Goal: Transaction & Acquisition: Purchase product/service

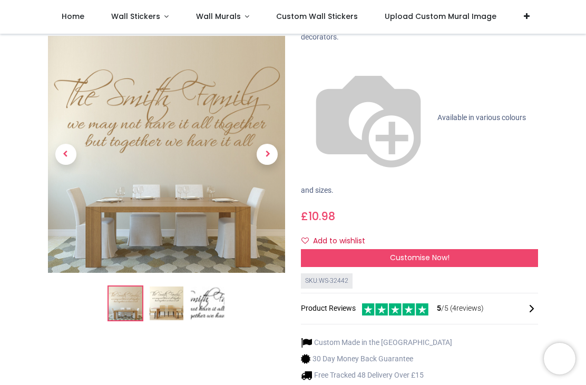
scroll to position [109, 0]
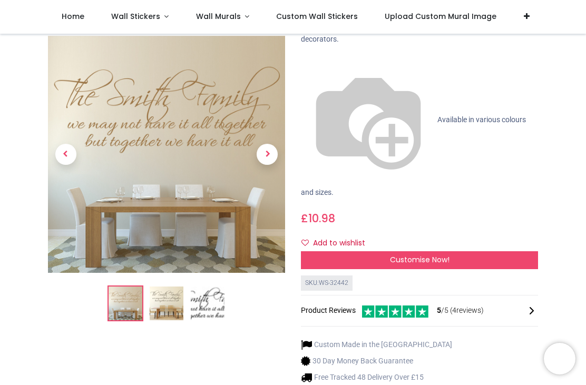
click at [259, 144] on span "Next" at bounding box center [267, 154] width 21 height 21
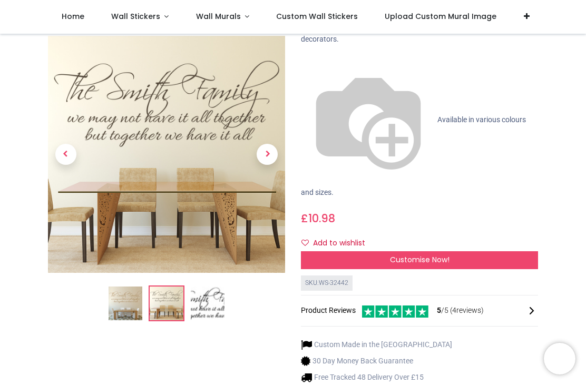
click at [262, 144] on span "Next" at bounding box center [267, 154] width 21 height 21
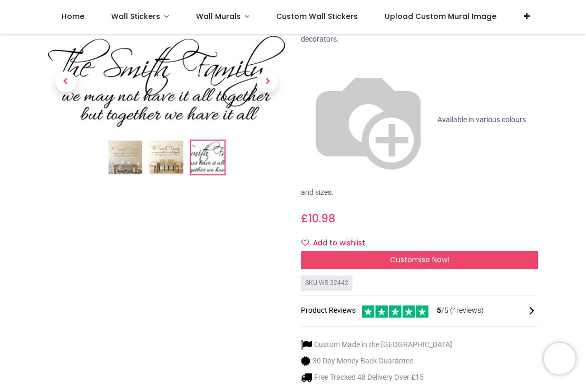
click at [65, 82] on span "Previous" at bounding box center [65, 81] width 21 height 21
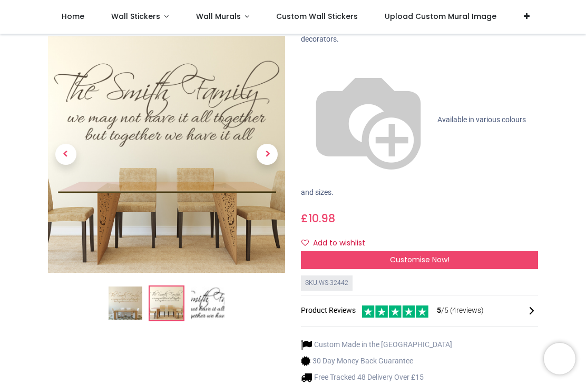
click at [57, 144] on span "Previous" at bounding box center [65, 154] width 21 height 21
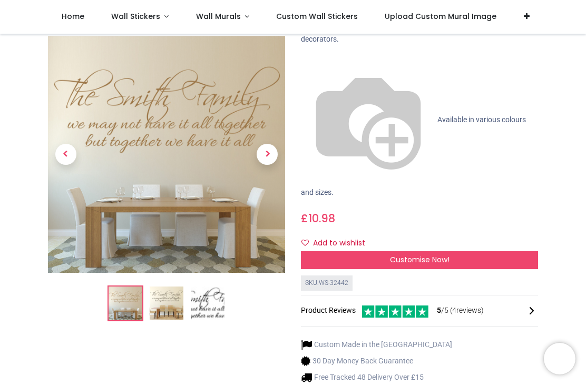
click at [62, 144] on span "Previous" at bounding box center [65, 154] width 21 height 21
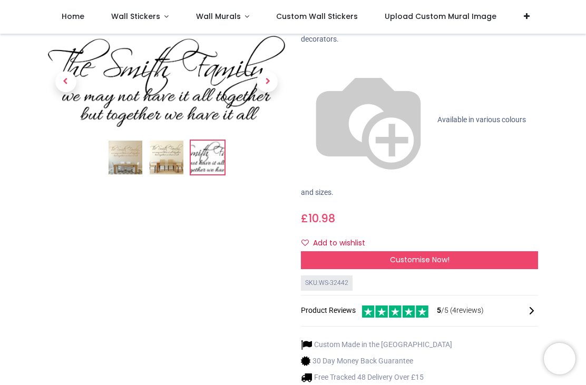
click at [273, 75] on span "Next" at bounding box center [267, 81] width 21 height 21
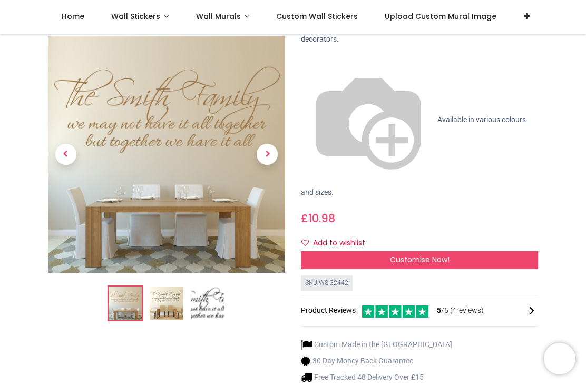
click at [435, 254] on span "Customise Now!" at bounding box center [420, 259] width 60 height 11
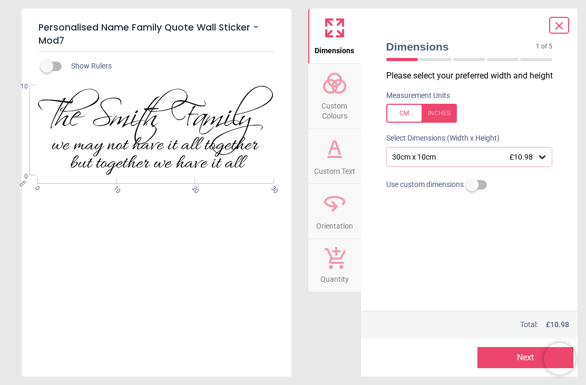
click at [545, 153] on icon at bounding box center [542, 157] width 11 height 11
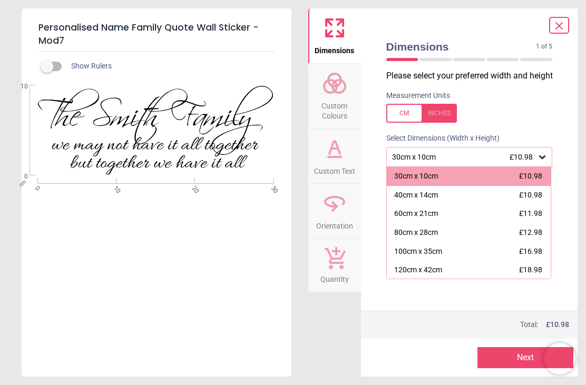
click at [539, 159] on icon at bounding box center [542, 157] width 11 height 11
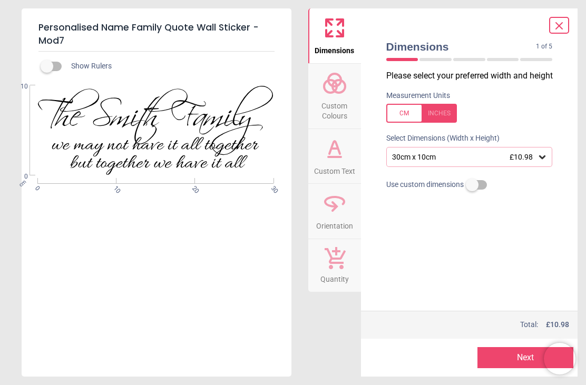
click at [543, 154] on icon at bounding box center [542, 157] width 11 height 11
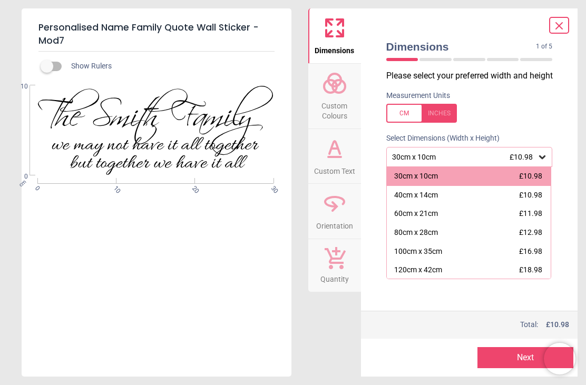
click at [534, 268] on span "£18.98" at bounding box center [530, 269] width 23 height 8
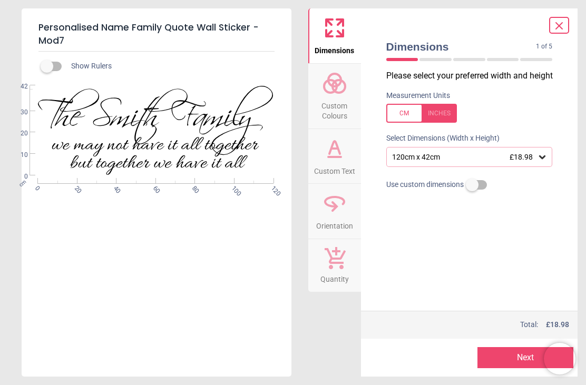
click at [544, 155] on icon at bounding box center [542, 157] width 6 height 4
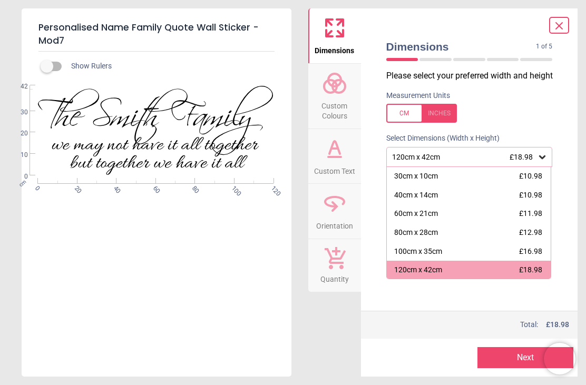
click at [533, 175] on span "£10.98" at bounding box center [530, 176] width 23 height 8
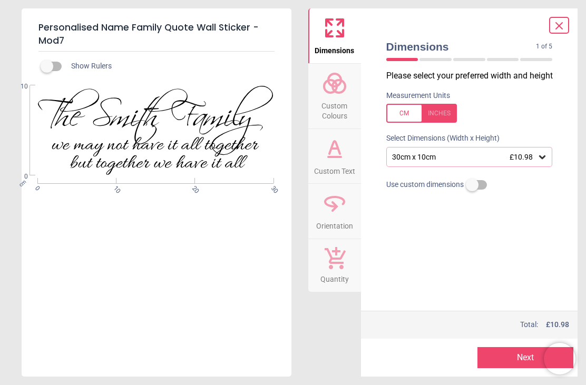
click at [544, 155] on icon at bounding box center [542, 157] width 6 height 4
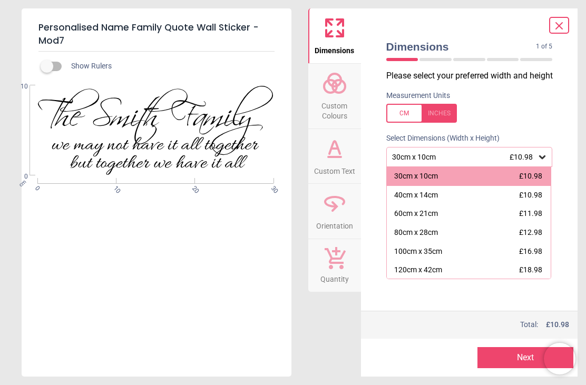
click at [534, 271] on span "£18.98" at bounding box center [530, 269] width 23 height 8
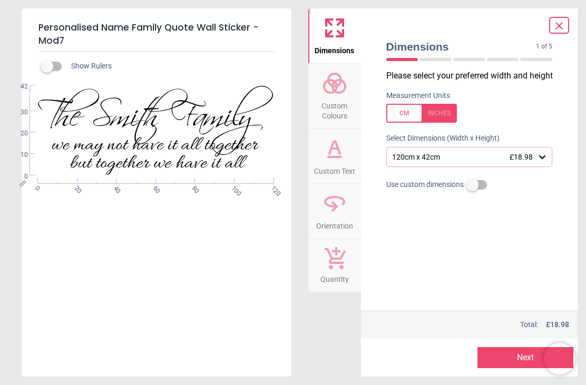
click at [538, 156] on icon at bounding box center [542, 157] width 11 height 11
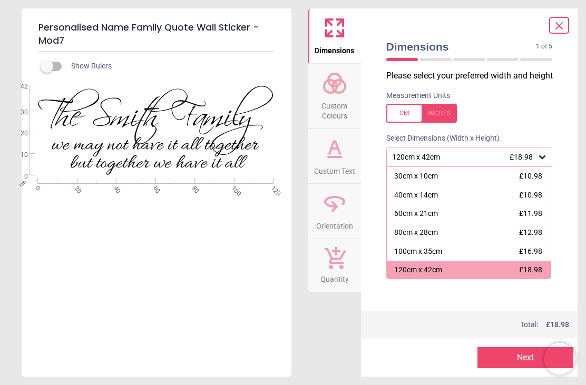
click at [542, 252] on span "£16.98" at bounding box center [530, 251] width 23 height 8
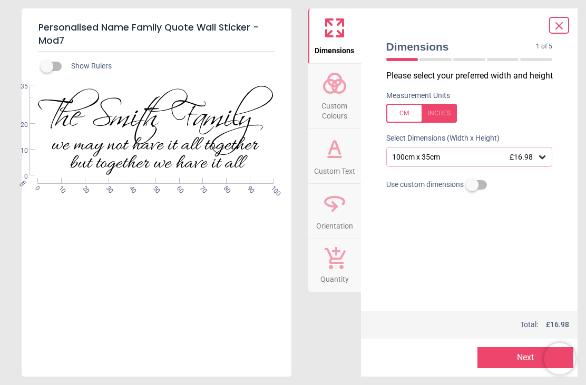
click at [543, 155] on icon at bounding box center [542, 157] width 11 height 11
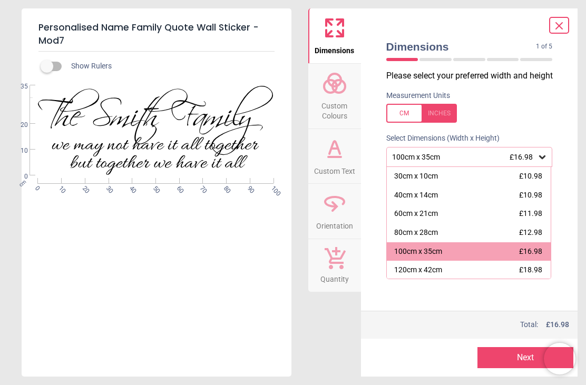
click at [537, 271] on span "£18.98" at bounding box center [530, 269] width 23 height 8
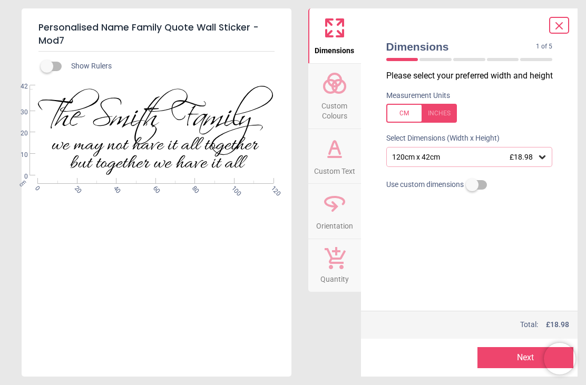
click at [511, 357] on button "Next" at bounding box center [525, 357] width 96 height 21
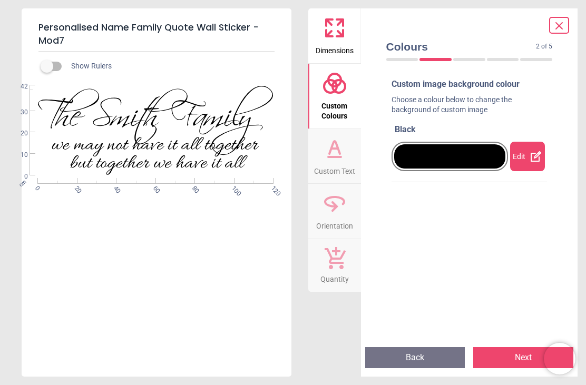
click at [528, 156] on div "Edit" at bounding box center [527, 156] width 35 height 29
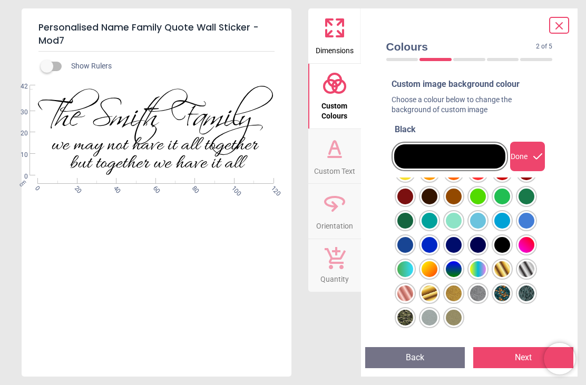
scroll to position [72, 0]
click at [413, 132] on div at bounding box center [405, 124] width 16 height 16
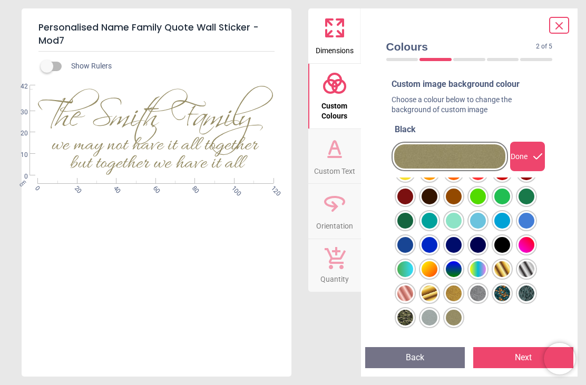
click at [507, 358] on button "Next" at bounding box center [523, 357] width 100 height 21
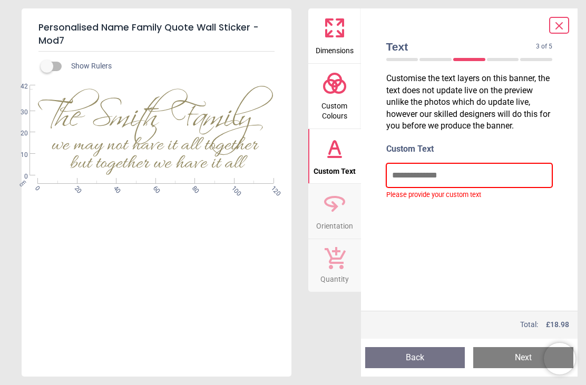
click at [429, 182] on input "text" at bounding box center [469, 175] width 166 height 24
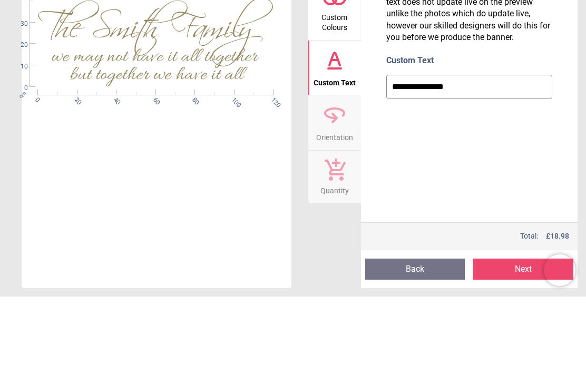
type input "**********"
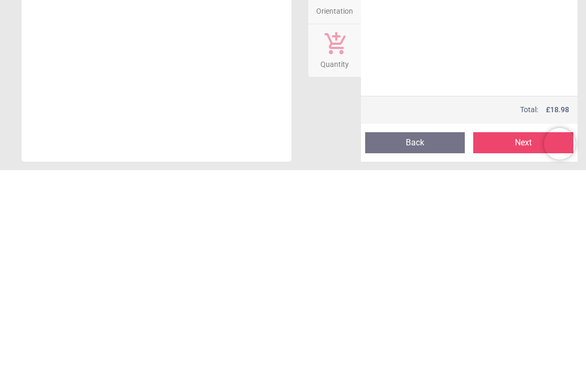
click at [510, 347] on button "Next" at bounding box center [523, 357] width 100 height 21
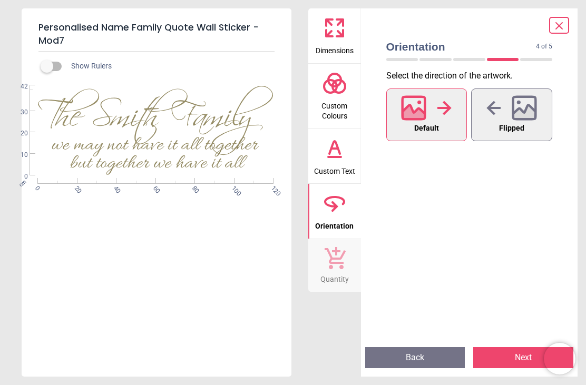
click at [507, 359] on button "Next" at bounding box center [523, 357] width 100 height 21
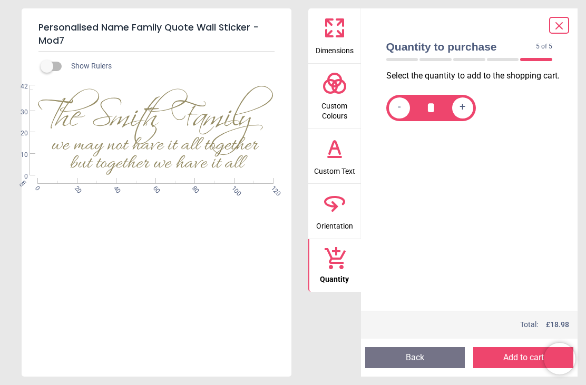
click at [507, 360] on button "Add to cart" at bounding box center [523, 357] width 100 height 21
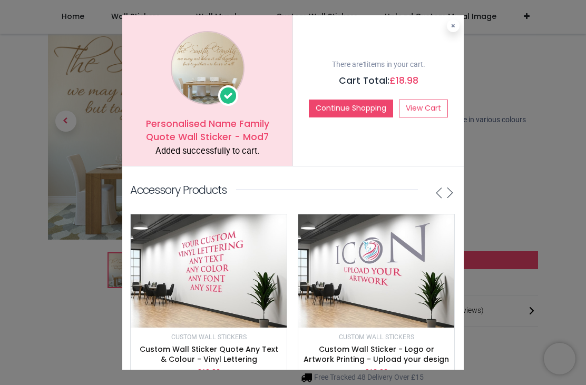
click at [352, 109] on button "Continue Shopping" at bounding box center [351, 109] width 84 height 18
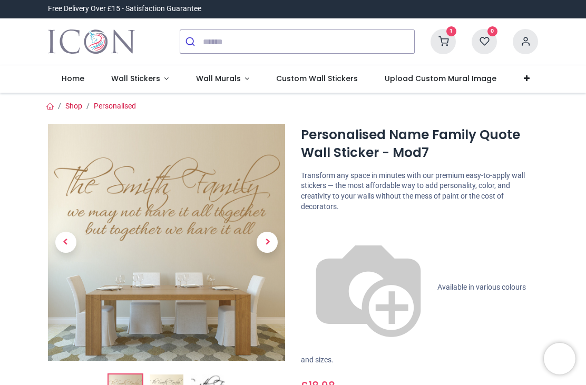
click at [115, 110] on link "Personalised" at bounding box center [115, 106] width 42 height 8
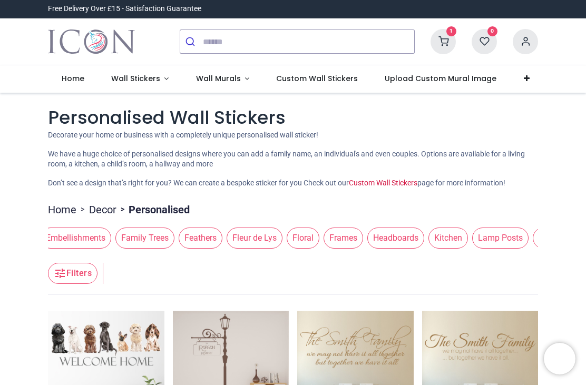
scroll to position [0, 543]
click at [402, 236] on span "Headboards" at bounding box center [391, 238] width 57 height 21
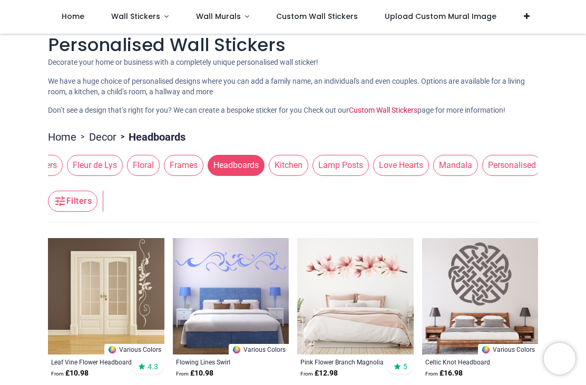
scroll to position [0, 697]
click at [415, 166] on span "Love Hearts" at bounding box center [401, 165] width 56 height 21
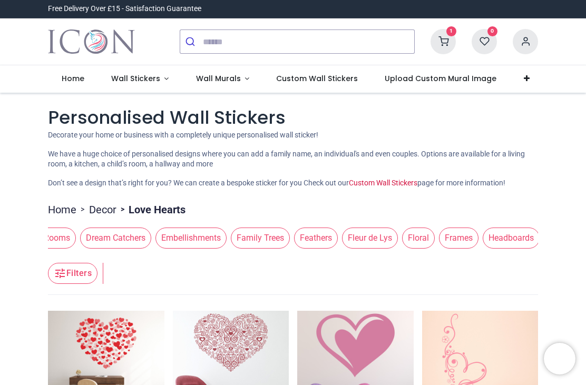
scroll to position [0, 422]
click at [271, 241] on span "Family Trees" at bounding box center [260, 238] width 59 height 21
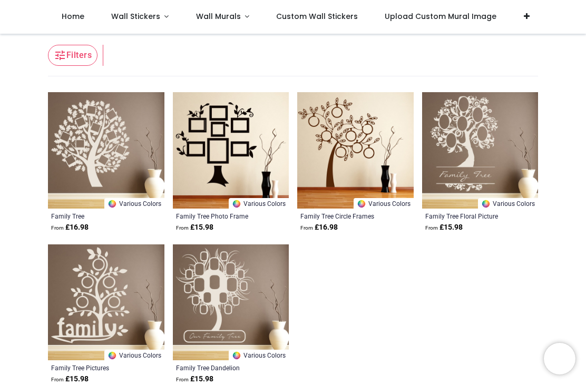
scroll to position [167, 0]
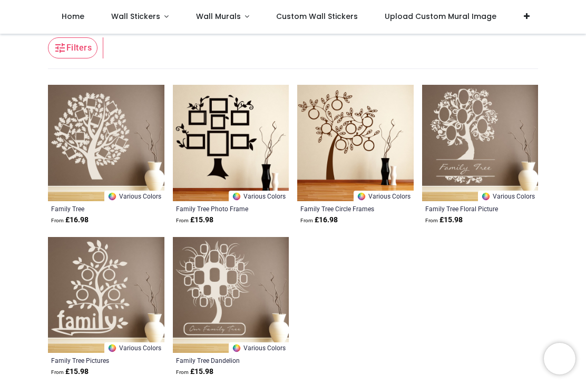
click at [228, 301] on img at bounding box center [231, 295] width 116 height 116
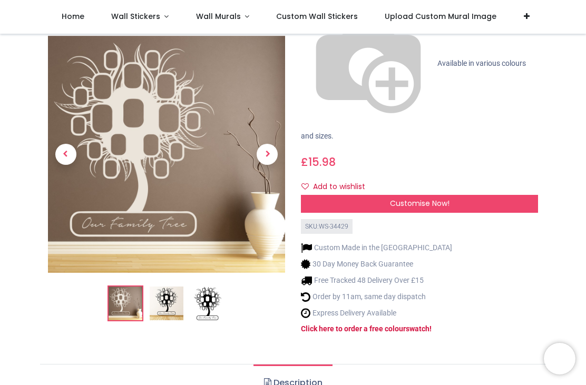
scroll to position [147, 0]
click at [176, 287] on img at bounding box center [167, 304] width 34 height 34
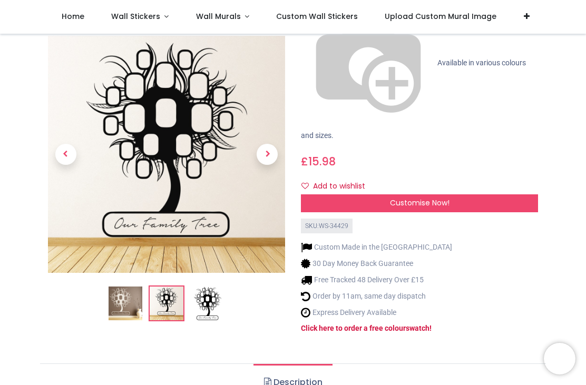
click at [219, 287] on img at bounding box center [208, 304] width 34 height 34
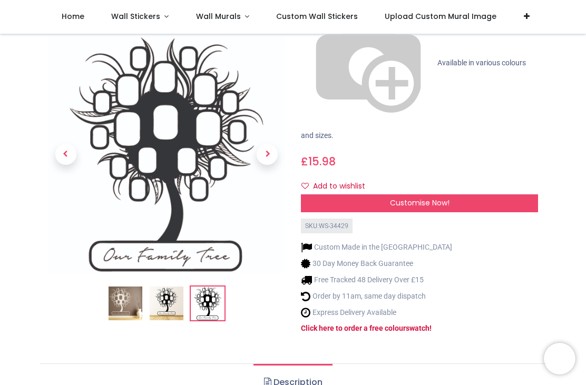
click at [67, 144] on span "Previous" at bounding box center [65, 154] width 21 height 21
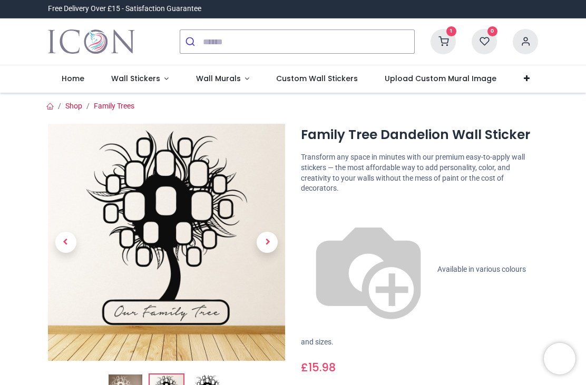
scroll to position [0, 0]
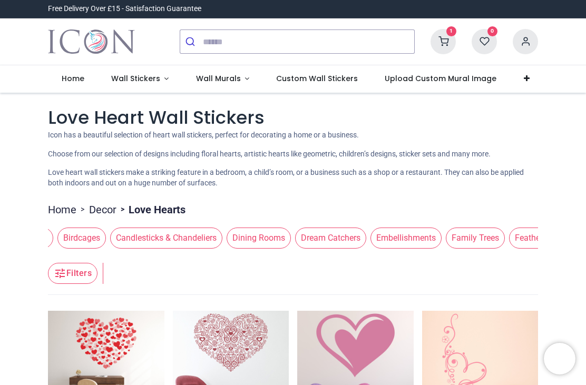
scroll to position [0, 209]
click at [273, 235] on span "Dining Rooms" at bounding box center [257, 238] width 64 height 21
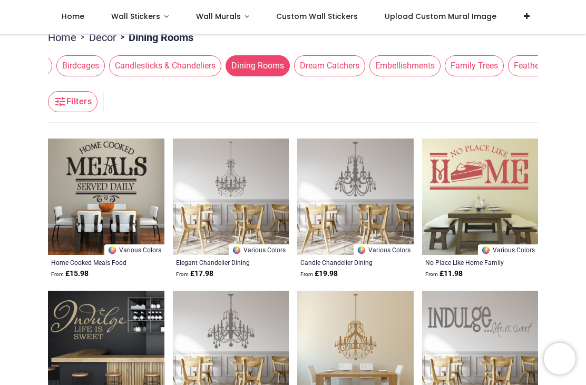
scroll to position [116, 0]
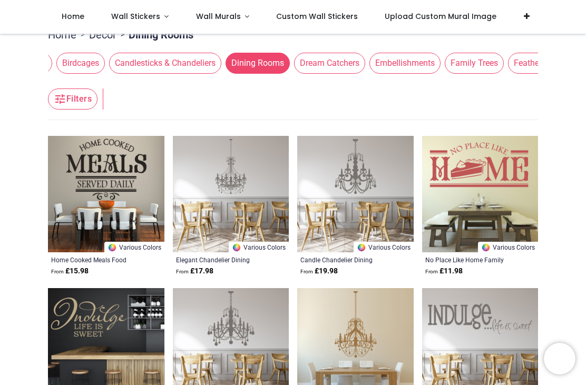
click at [81, 188] on img at bounding box center [106, 194] width 116 height 116
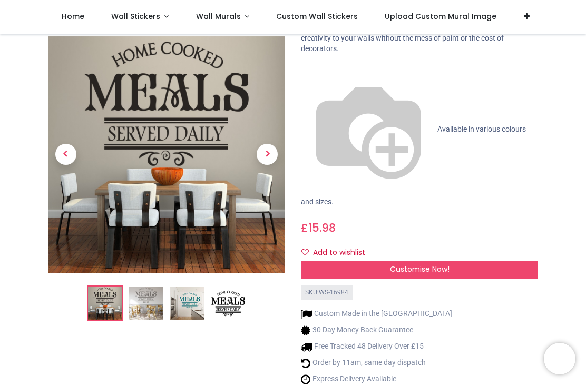
scroll to position [99, 0]
click at [139, 287] on img at bounding box center [146, 304] width 34 height 34
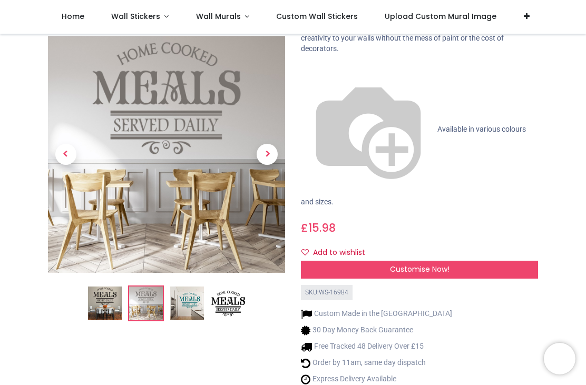
click at [178, 287] on img at bounding box center [187, 304] width 34 height 34
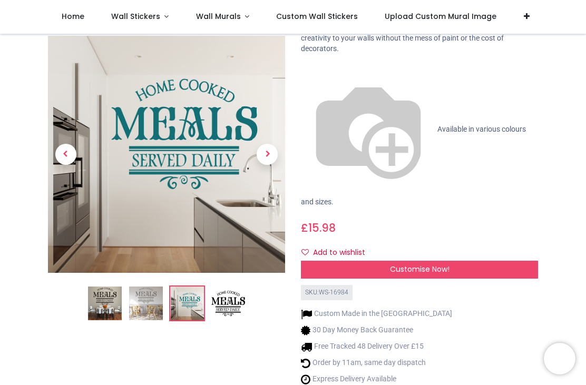
click at [140, 287] on img at bounding box center [146, 304] width 34 height 34
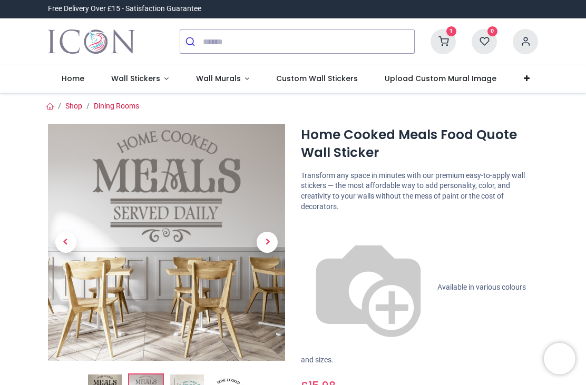
scroll to position [0, 0]
click at [62, 243] on span "Previous" at bounding box center [65, 242] width 21 height 21
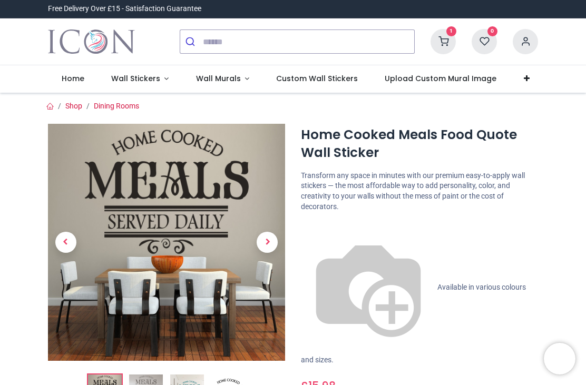
click at [111, 106] on link "Dining Rooms" at bounding box center [116, 106] width 45 height 8
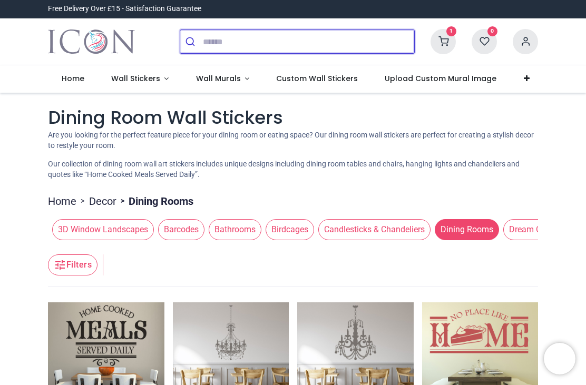
click at [220, 40] on input "search" at bounding box center [308, 41] width 211 height 23
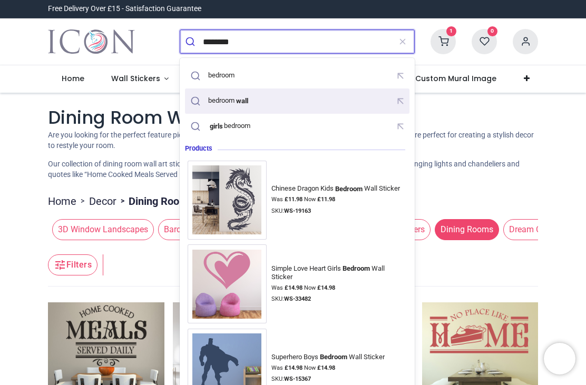
click at [242, 105] on mark "wall" at bounding box center [241, 100] width 15 height 11
type input "**********"
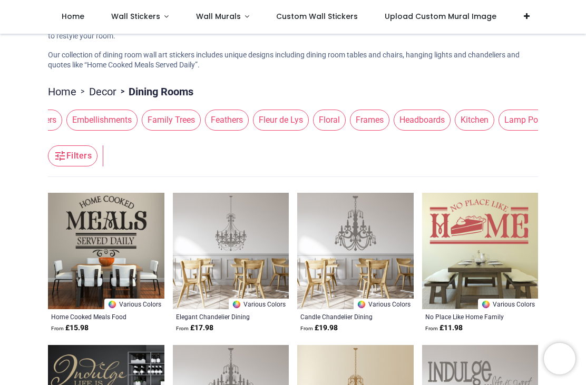
scroll to position [0, 517]
click at [479, 116] on span "Kitchen" at bounding box center [469, 120] width 40 height 21
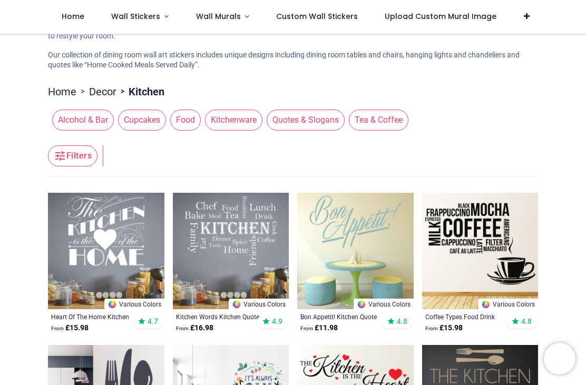
scroll to position [0, 0]
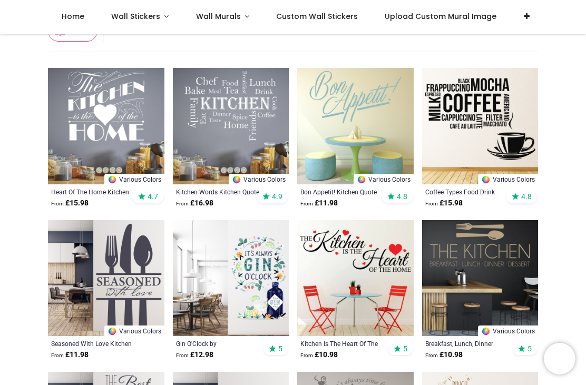
scroll to position [173, 0]
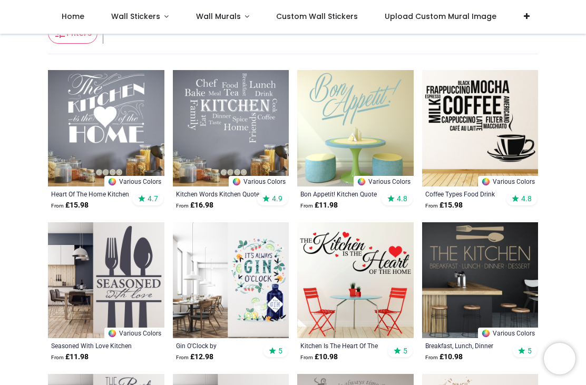
click at [459, 124] on img at bounding box center [480, 128] width 116 height 116
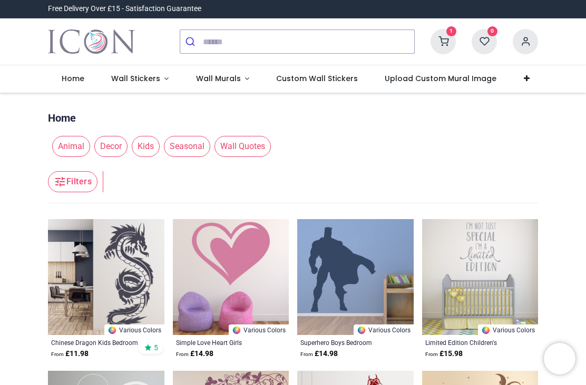
click at [248, 144] on span "Wall Quotes" at bounding box center [242, 146] width 56 height 21
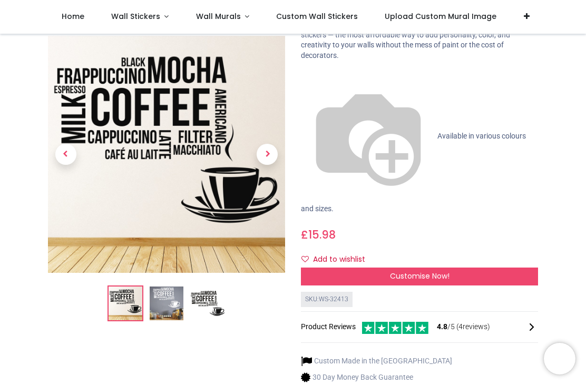
scroll to position [95, 0]
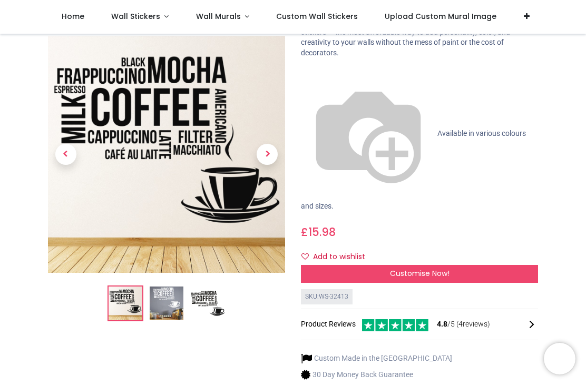
click at [401, 268] on span "Customise Now!" at bounding box center [420, 273] width 60 height 11
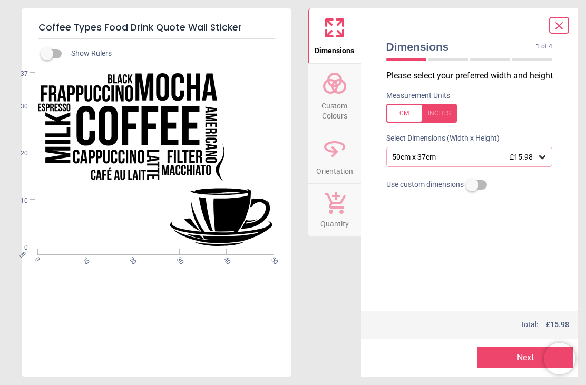
click at [540, 152] on icon at bounding box center [542, 157] width 11 height 11
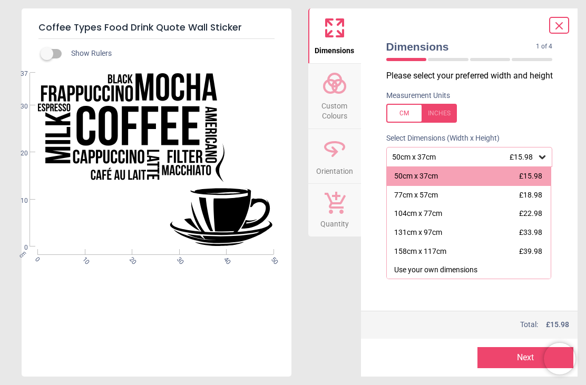
click at [421, 196] on div "77cm x 57cm" at bounding box center [416, 195] width 44 height 11
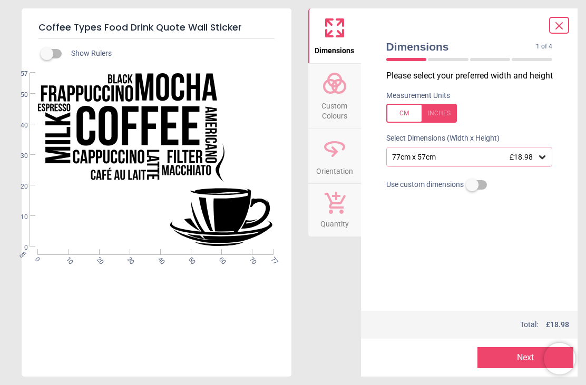
click at [516, 365] on button "Next" at bounding box center [525, 357] width 96 height 21
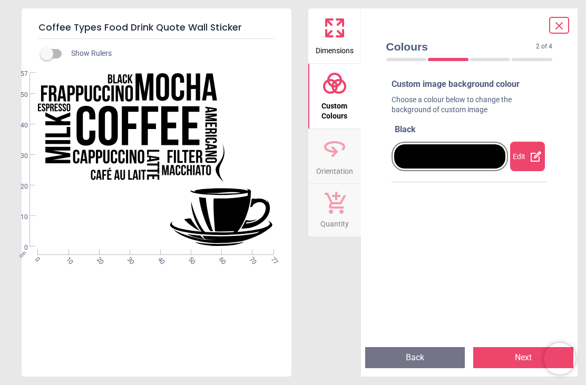
click at [527, 154] on div "Edit" at bounding box center [527, 156] width 35 height 29
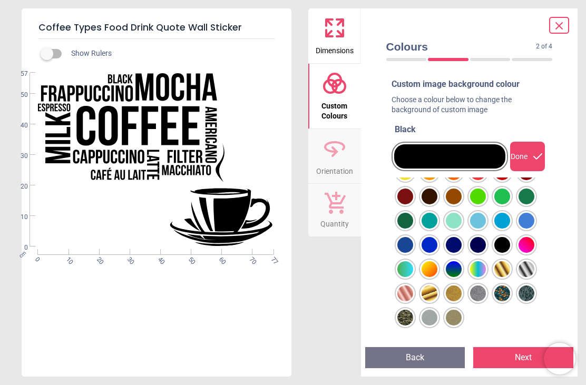
scroll to position [72, 0]
click at [503, 353] on button "Next" at bounding box center [523, 357] width 100 height 21
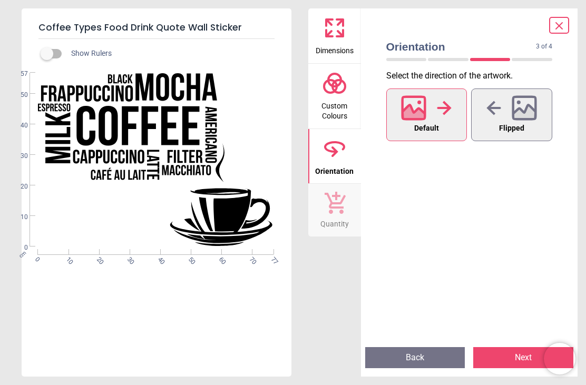
click at [507, 355] on button "Next" at bounding box center [523, 357] width 100 height 21
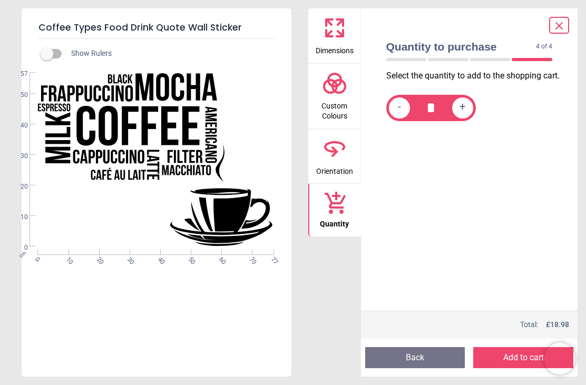
click at [508, 357] on button "Add to cart" at bounding box center [523, 357] width 100 height 21
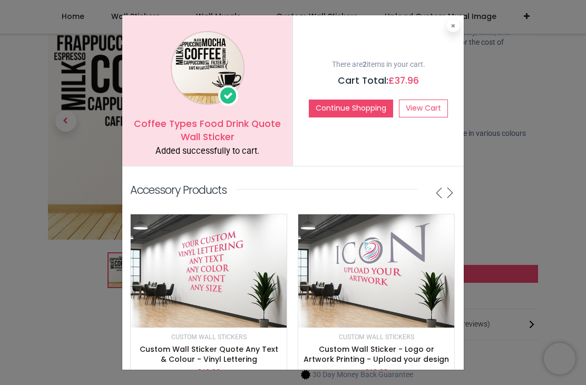
click at [454, 27] on icon at bounding box center [453, 25] width 4 height 5
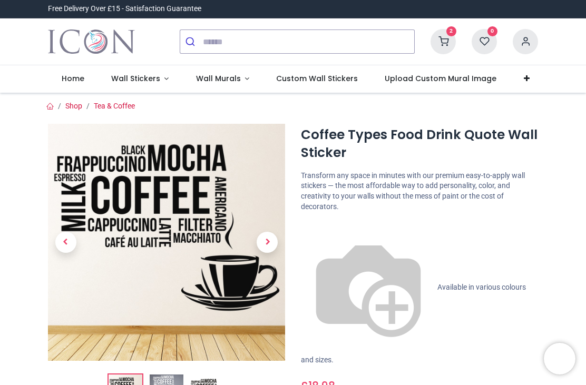
scroll to position [0, 0]
click at [448, 43] on icon at bounding box center [442, 41] width 25 height 25
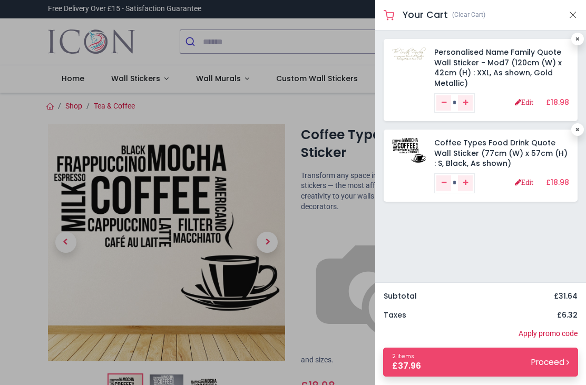
click at [508, 153] on link "Coffee Types Food Drink Quote Wall Sticker (77cm (W) x 57cm (H) : S, Black, As …" at bounding box center [500, 152] width 133 height 31
click at [518, 182] on link "Edit" at bounding box center [524, 182] width 18 height 7
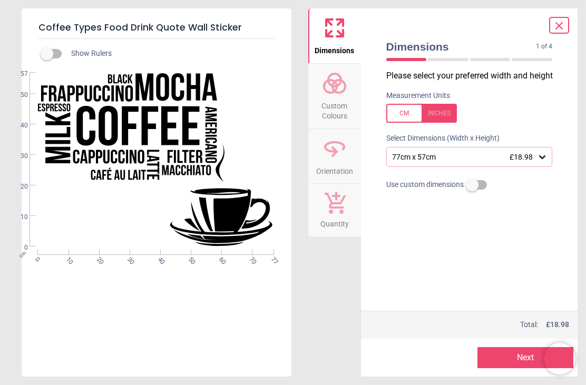
click at [551, 156] on div "77cm x 57cm £18.98" at bounding box center [469, 157] width 166 height 20
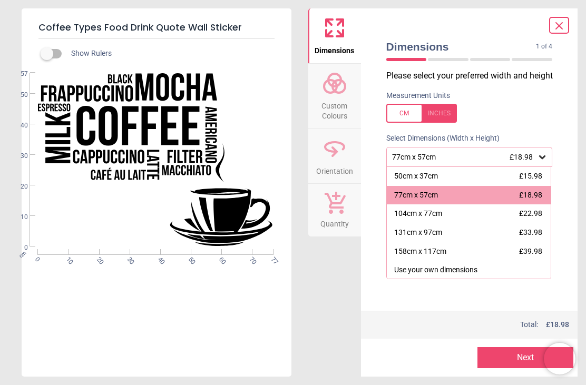
click at [532, 179] on span "£15.98" at bounding box center [530, 176] width 23 height 8
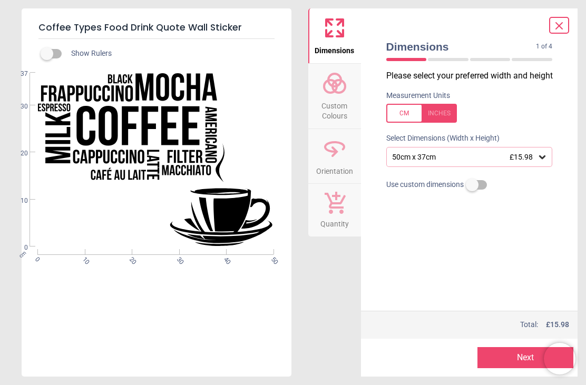
click at [502, 355] on button "Next" at bounding box center [525, 357] width 96 height 21
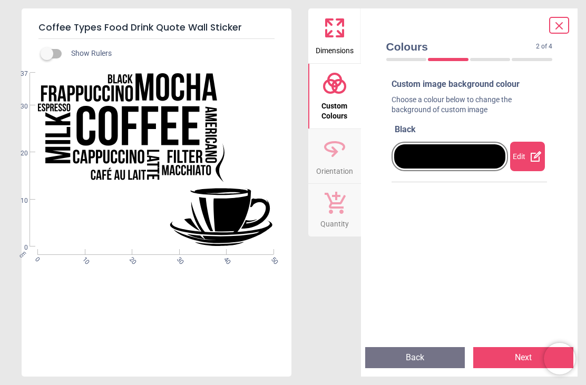
click at [531, 162] on div "Edit" at bounding box center [527, 156] width 35 height 29
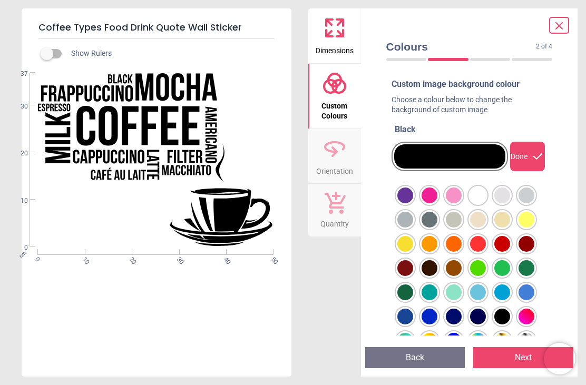
click at [505, 351] on button "Next" at bounding box center [523, 357] width 100 height 21
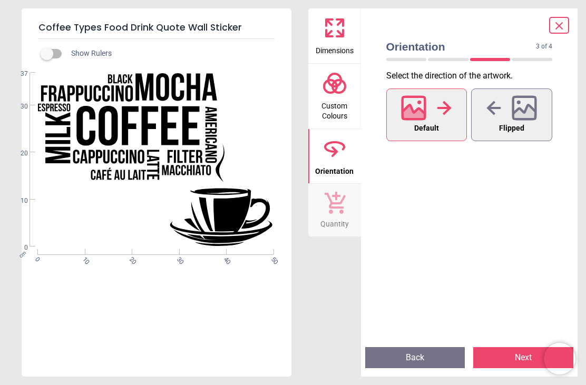
click at [510, 363] on button "Next" at bounding box center [523, 357] width 100 height 21
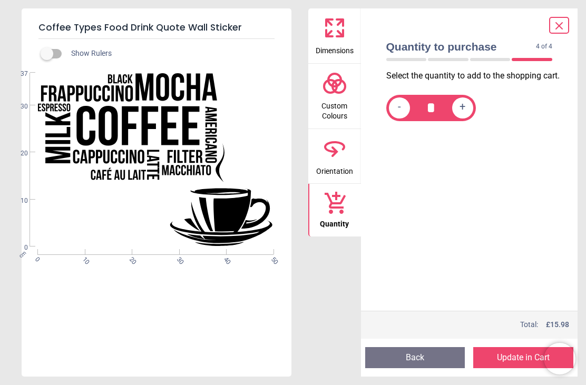
click at [507, 368] on button "Update in Cart" at bounding box center [523, 357] width 100 height 21
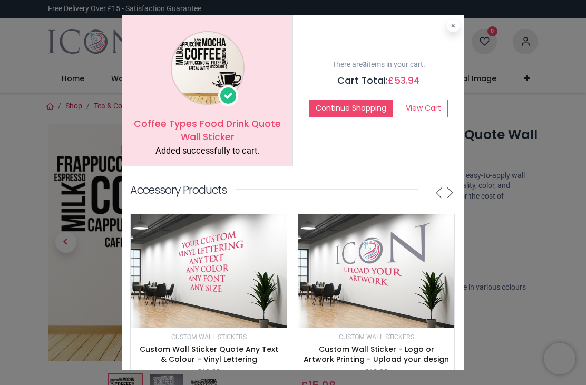
click at [370, 109] on button "Continue Shopping" at bounding box center [351, 109] width 84 height 18
